Goal: Find specific fact: Find specific page/section

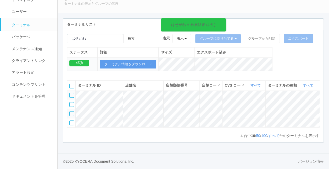
scroll to position [0, 135]
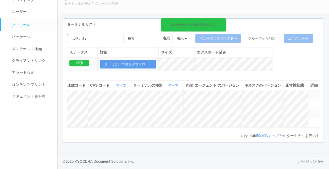
drag, startPoint x: 91, startPoint y: 20, endPoint x: 67, endPoint y: 19, distance: 24.2
click at [66, 34] on div "はせがわ の検索結果 (4 件) 検索 表示 表示 すべてのターミナル 未割り当てのターミナル グループを追加 グループ名を編集 アーカイブ済みのターミナル …" at bounding box center [193, 55] width 261 height 42
paste input "千船"
click at [135, 34] on button "検索" at bounding box center [131, 38] width 16 height 9
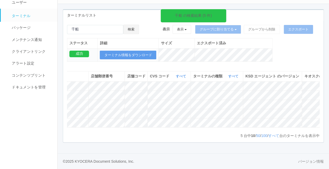
scroll to position [0, 147]
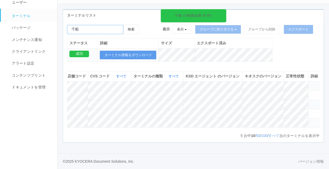
click at [86, 25] on input "emailSearch" at bounding box center [95, 29] width 56 height 9
paste input "千船[PERSON_NAME][PERSON_NAME]"
drag, startPoint x: 86, startPoint y: 11, endPoint x: 79, endPoint y: 13, distance: 7.8
click at [82, 25] on input "emailSearch" at bounding box center [95, 29] width 56 height 9
drag, startPoint x: 79, startPoint y: 12, endPoint x: 91, endPoint y: 25, distance: 17.8
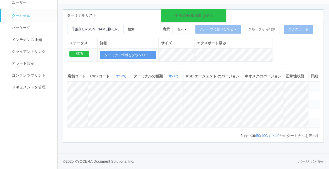
click at [81, 25] on input "emailSearch" at bounding box center [95, 29] width 56 height 9
type input "[PERSON_NAME][PERSON_NAME]"
click at [123, 25] on button "検索" at bounding box center [131, 29] width 16 height 9
click at [135, 25] on button "検索" at bounding box center [131, 29] width 16 height 9
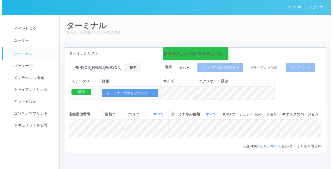
scroll to position [0, 135]
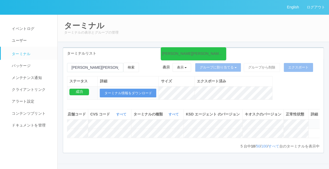
click at [311, 122] on icon at bounding box center [311, 122] width 0 height 0
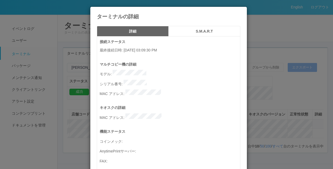
scroll to position [0, 0]
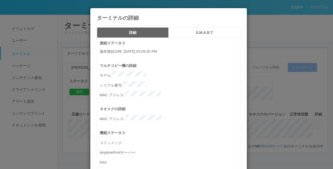
click at [205, 33] on h5 "S.M.A.R.T" at bounding box center [205, 33] width 68 height 4
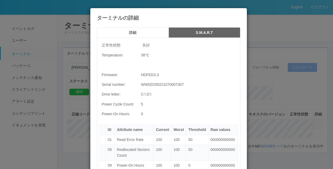
click at [139, 32] on h5 "詳細" at bounding box center [133, 33] width 68 height 4
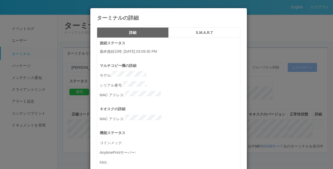
click at [272, 29] on div "ターミナルの詳細 詳細 S.M.A.R.T 接続ステータス 最終接続日時 : [DATE] 03:09:30 PM マルチコピー機の詳細 モデル : シリアル…" at bounding box center [166, 84] width 333 height 169
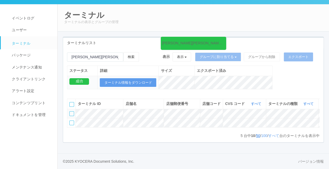
click at [256, 135] on link "50" at bounding box center [258, 135] width 4 height 4
